Goal: Transaction & Acquisition: Purchase product/service

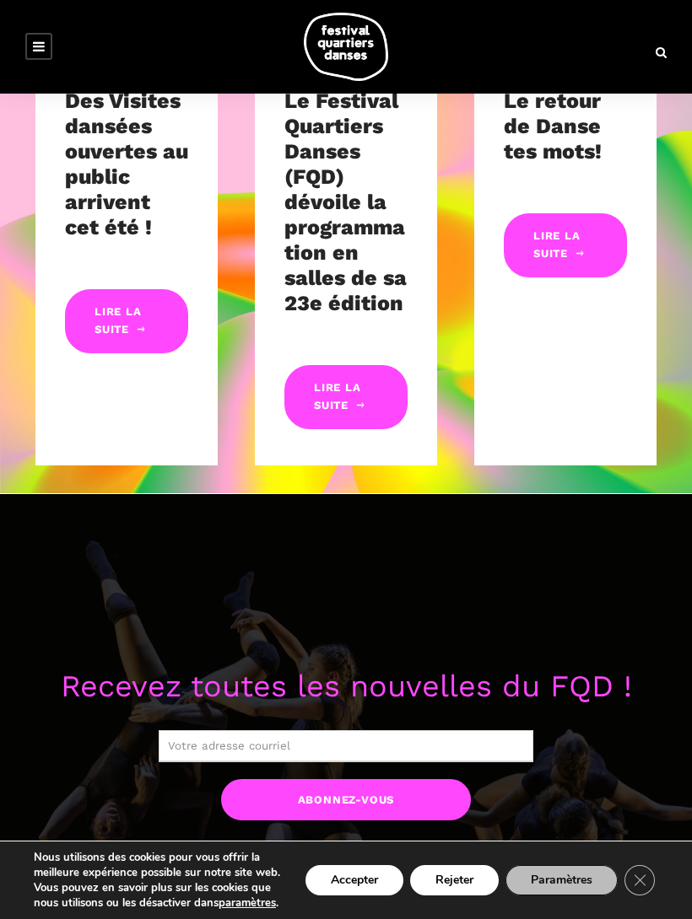
scroll to position [718, 0]
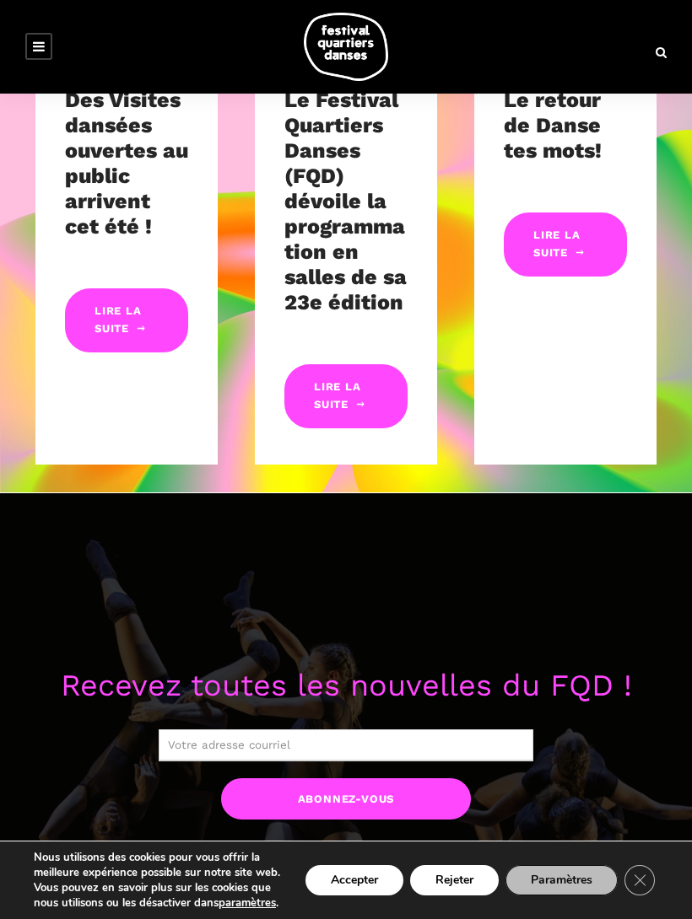
click at [362, 896] on button "Accepter" at bounding box center [354, 880] width 98 height 30
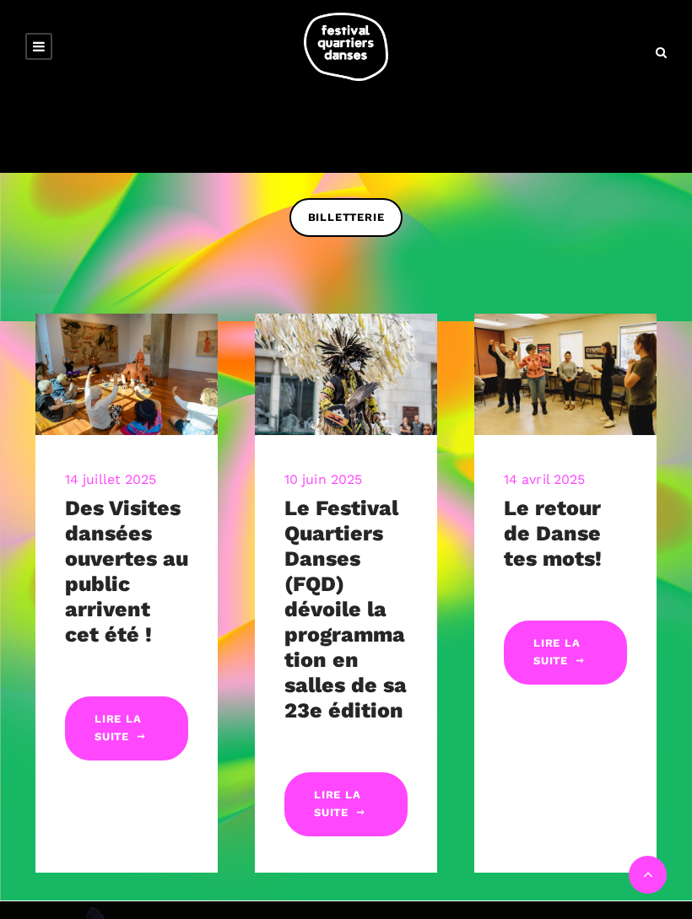
scroll to position [314, 0]
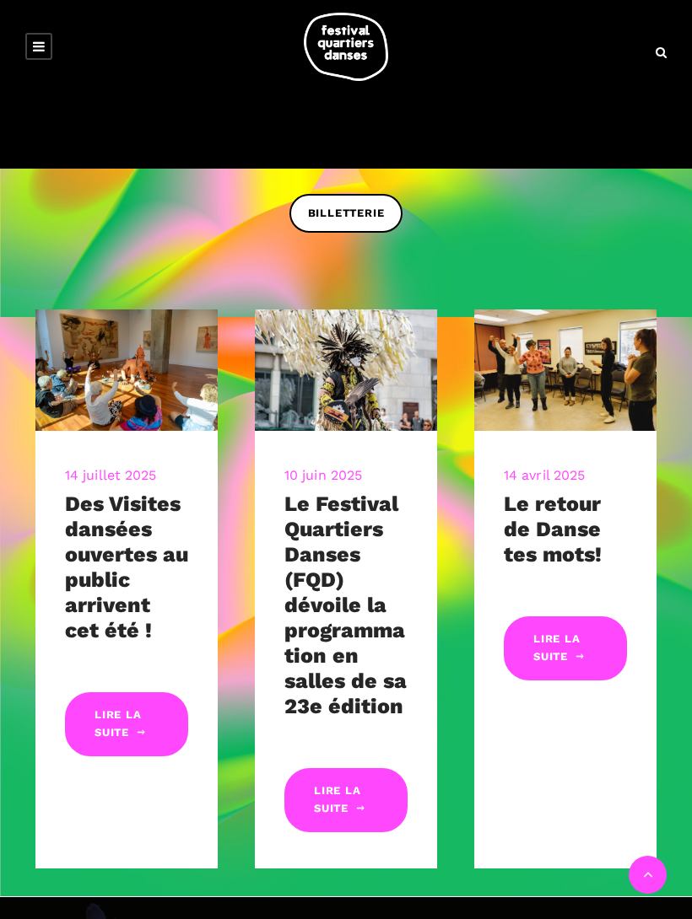
click at [369, 796] on link "Lire la suite" at bounding box center [345, 800] width 123 height 64
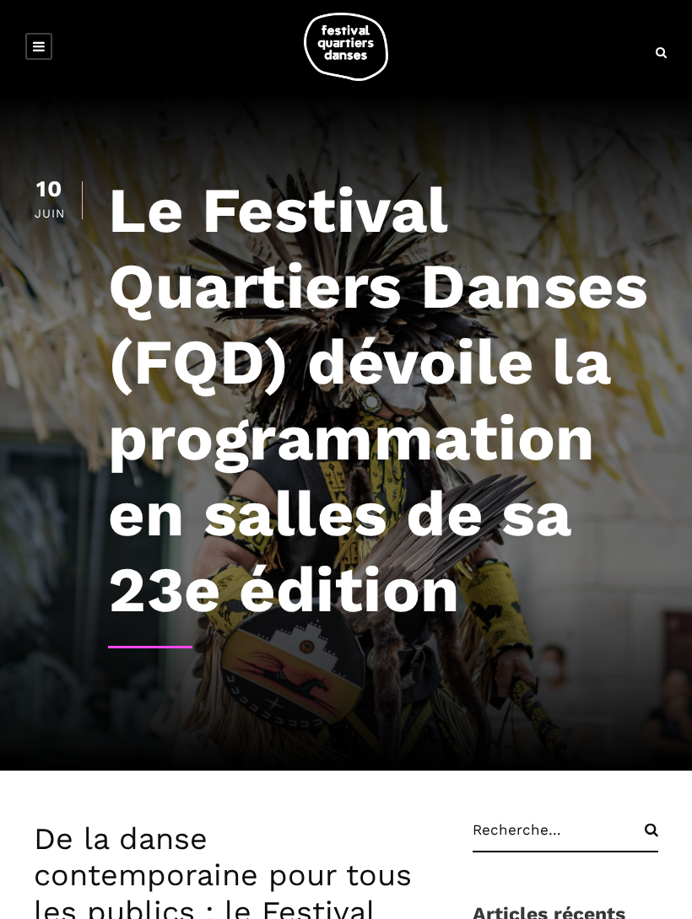
click at [50, 46] on link at bounding box center [38, 46] width 27 height 27
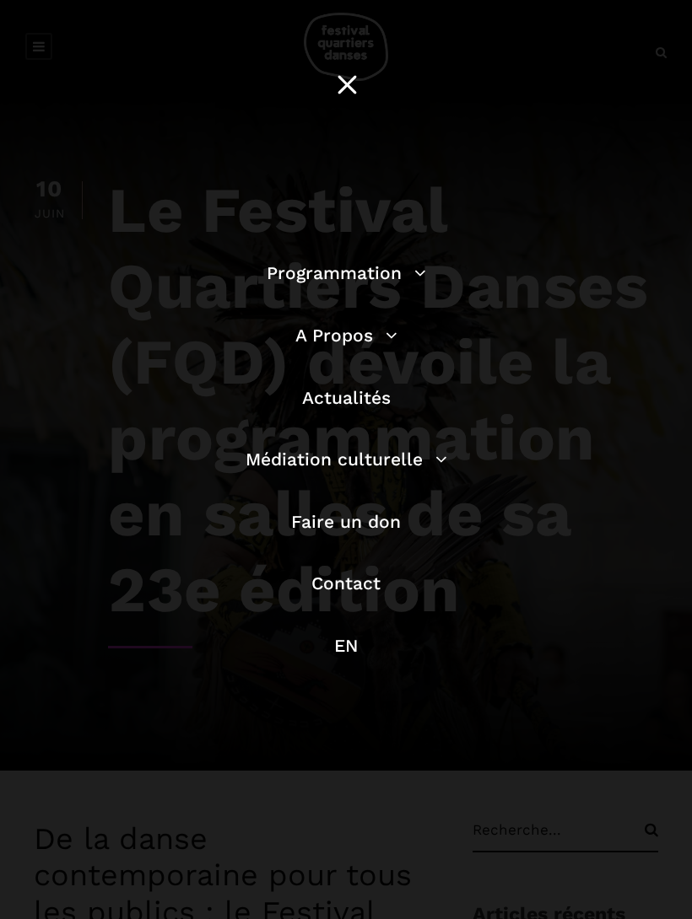
click at [395, 279] on link "Programmation" at bounding box center [346, 272] width 159 height 21
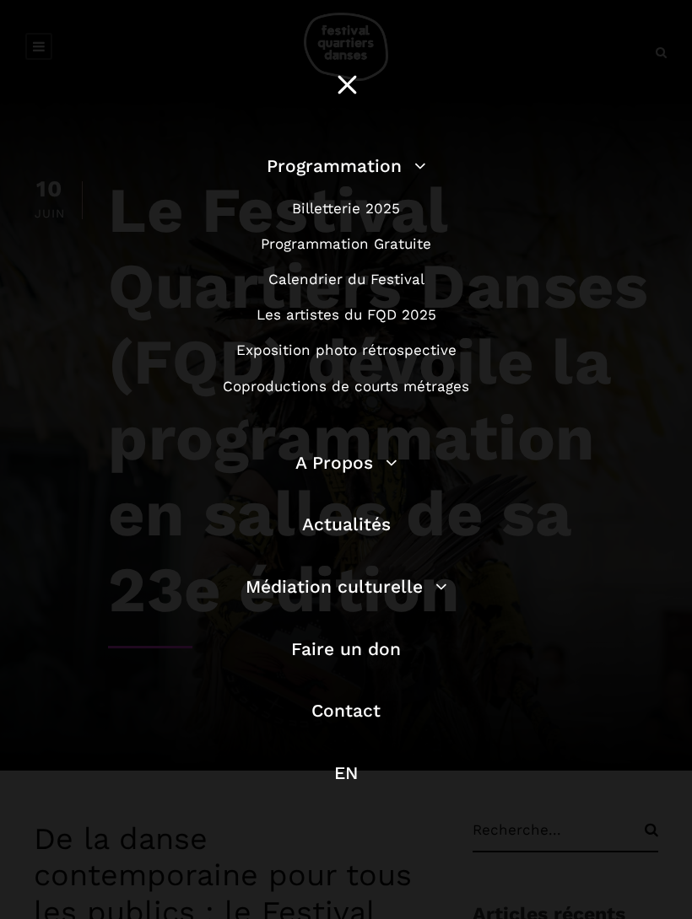
click at [385, 209] on link "Billetterie 2025" at bounding box center [346, 208] width 108 height 17
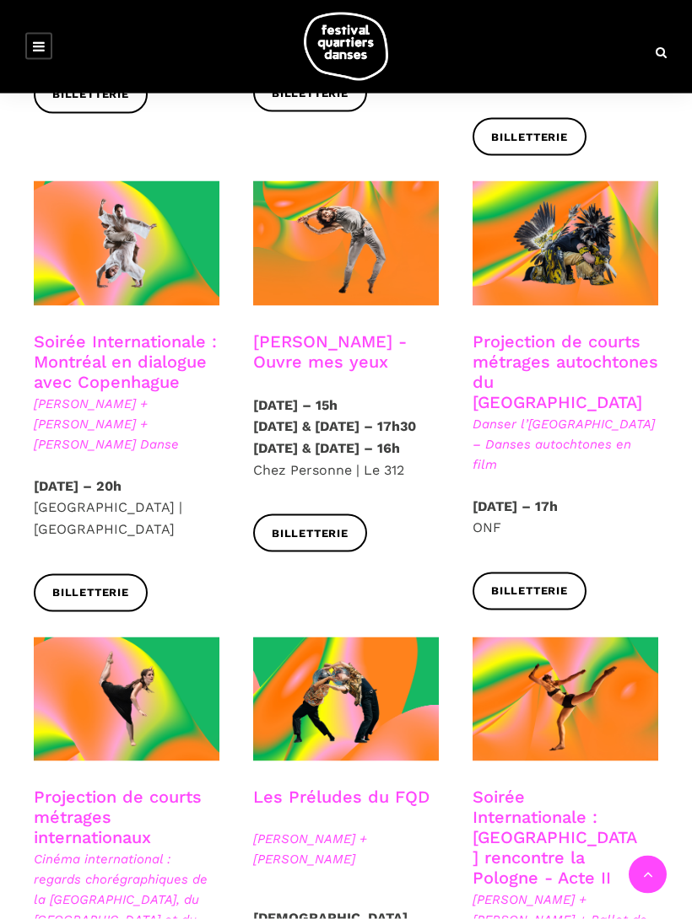
scroll to position [827, 0]
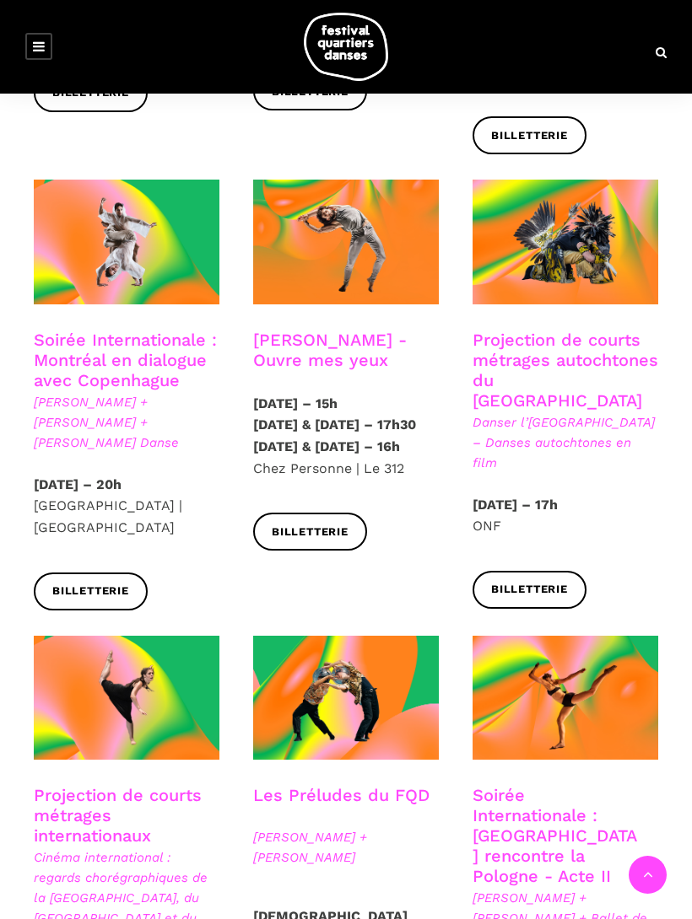
click at [337, 536] on span "Billetterie" at bounding box center [310, 533] width 77 height 18
